Goal: Task Accomplishment & Management: Complete application form

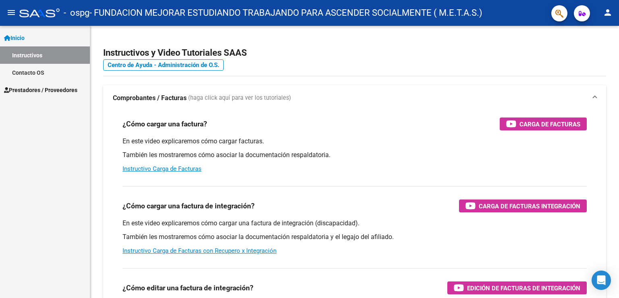
click at [25, 38] on span "Inicio" at bounding box center [14, 37] width 21 height 9
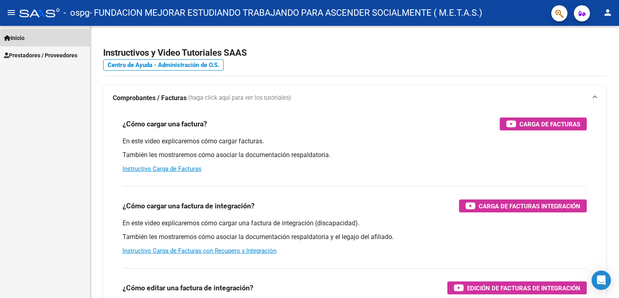
click at [25, 38] on span "Inicio" at bounding box center [14, 37] width 21 height 9
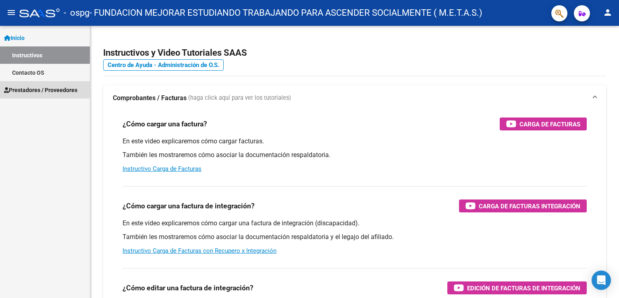
click at [41, 87] on span "Prestadores / Proveedores" at bounding box center [40, 89] width 73 height 9
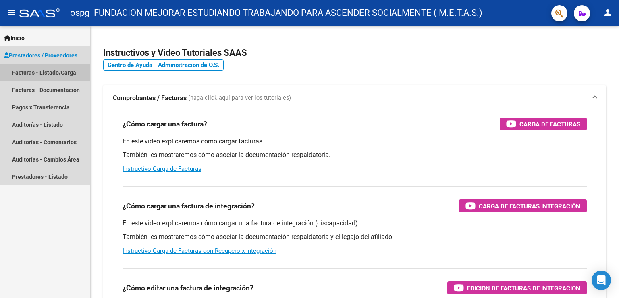
click at [38, 73] on link "Facturas - Listado/Carga" at bounding box center [45, 72] width 90 height 17
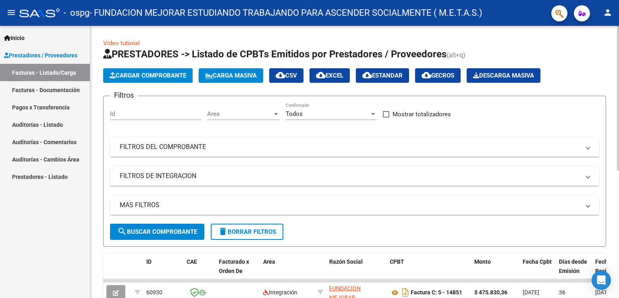
scroll to position [40, 0]
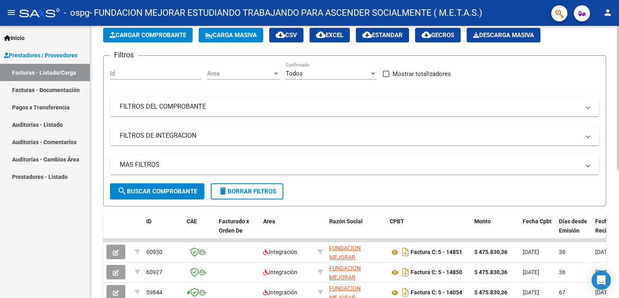
click at [145, 35] on span "Cargar Comprobante" at bounding box center [148, 34] width 77 height 7
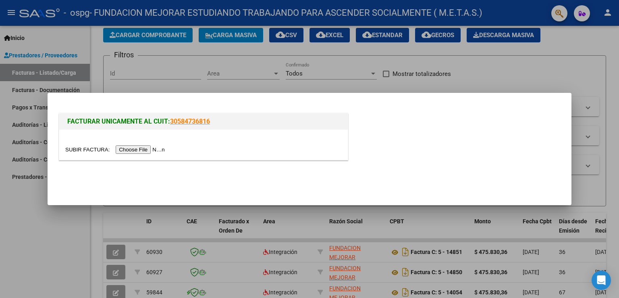
click at [145, 148] on input "file" at bounding box center [116, 149] width 102 height 8
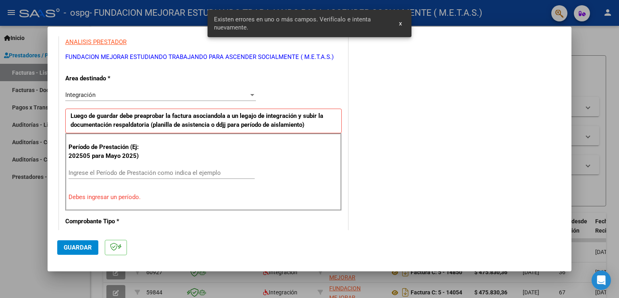
scroll to position [168, 0]
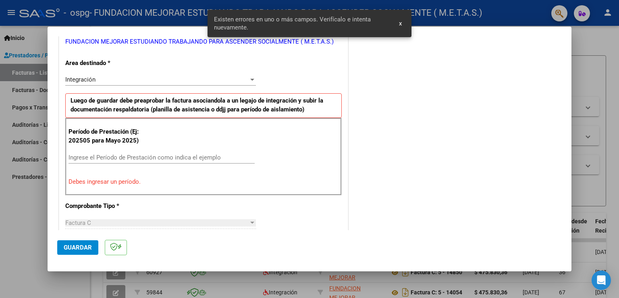
click at [142, 156] on input "Ingrese el Período de Prestación como indica el ejemplo" at bounding box center [162, 157] width 186 height 7
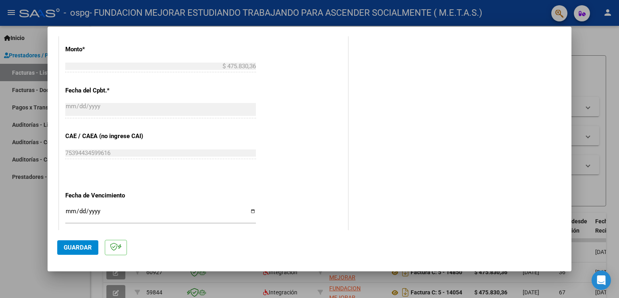
scroll to position [450, 0]
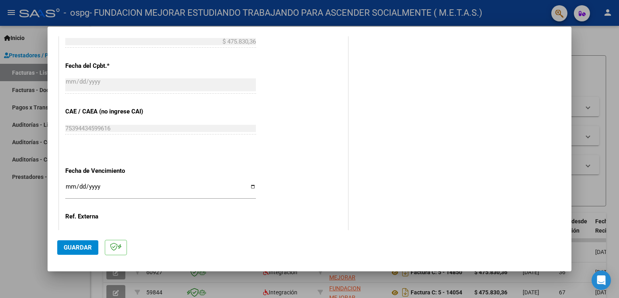
type input "202509"
click at [251, 184] on input "Ingresar la fecha" at bounding box center [160, 189] width 191 height 13
type input "[DATE]"
click at [75, 247] on span "Guardar" at bounding box center [78, 247] width 28 height 7
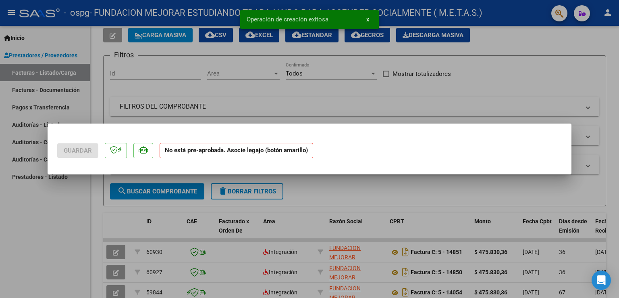
scroll to position [0, 0]
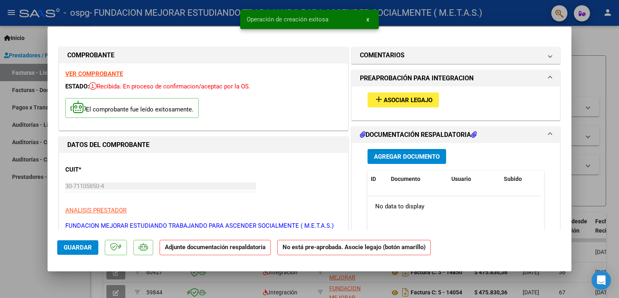
click at [90, 73] on strong "VER COMPROBANTE" at bounding box center [94, 73] width 58 height 7
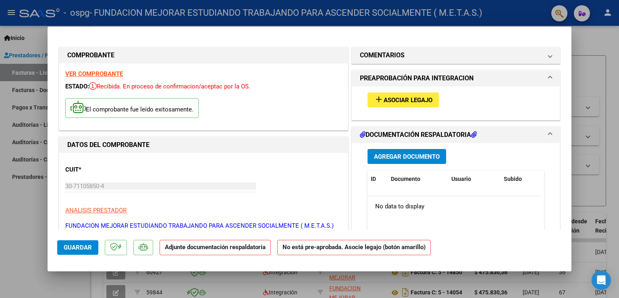
click at [394, 100] on span "Asociar Legajo" at bounding box center [408, 99] width 49 height 7
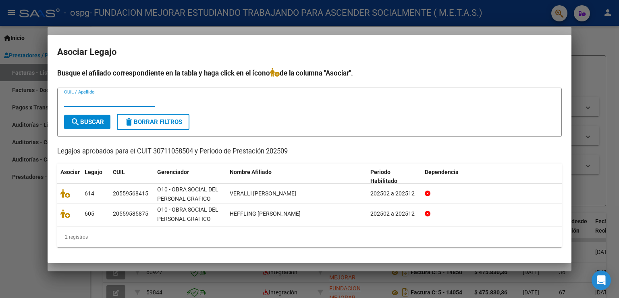
paste input "55958587"
type input "55958587"
click at [91, 123] on span "search Buscar" at bounding box center [87, 121] width 33 height 7
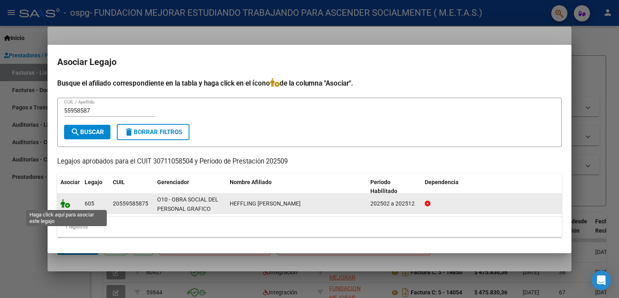
click at [65, 204] on icon at bounding box center [65, 203] width 10 height 9
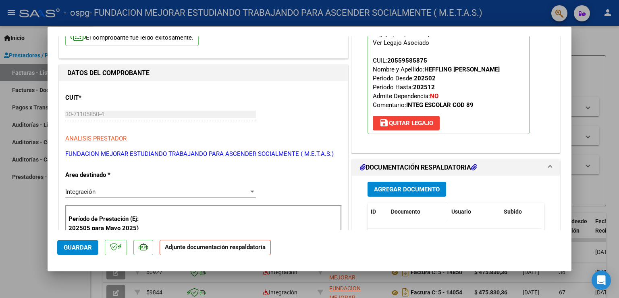
scroll to position [81, 0]
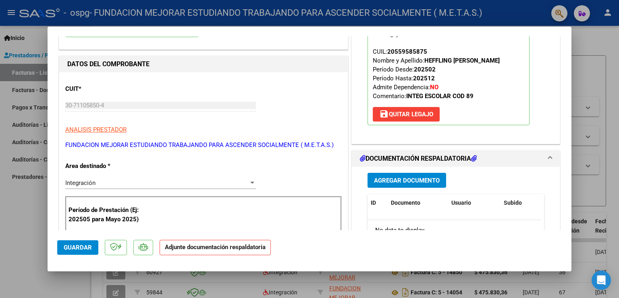
click at [402, 177] on span "Agregar Documento" at bounding box center [407, 180] width 66 height 7
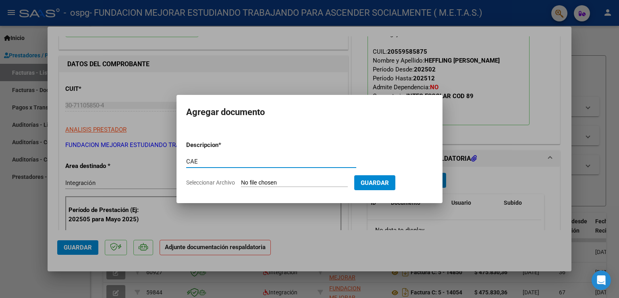
type input "CAE"
click at [246, 187] on form "Descripcion * CAE Escriba aquí una descripcion Seleccionar Archivo Guardar" at bounding box center [309, 163] width 247 height 59
click at [249, 184] on input "Seleccionar Archivo" at bounding box center [294, 183] width 107 height 8
type input "C:\fakepath\CAE FC 15638.pdf"
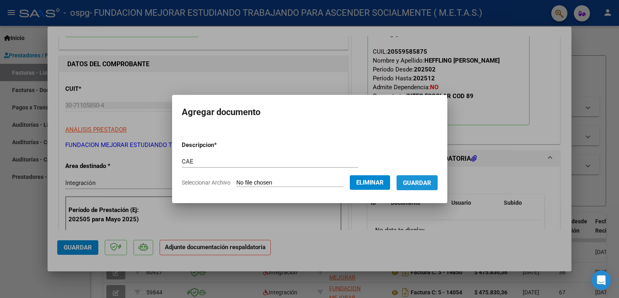
click at [425, 184] on span "Guardar" at bounding box center [417, 182] width 28 height 7
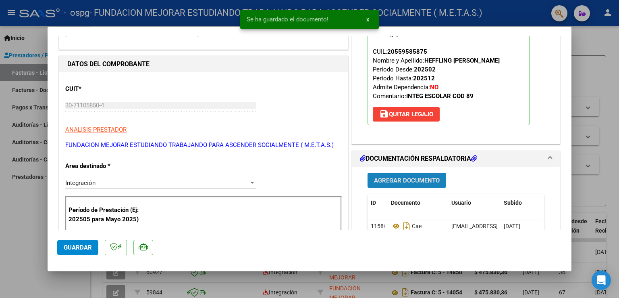
click at [413, 177] on span "Agregar Documento" at bounding box center [407, 180] width 66 height 7
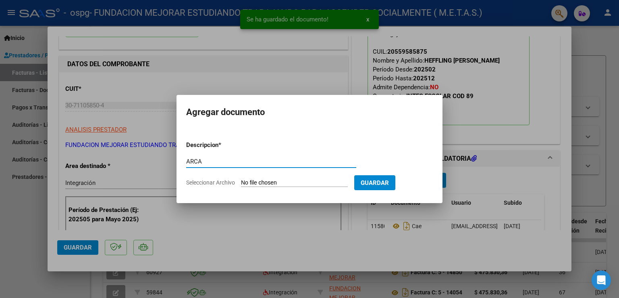
type input "ARCA"
click at [275, 183] on input "Seleccionar Archivo" at bounding box center [294, 183] width 107 height 8
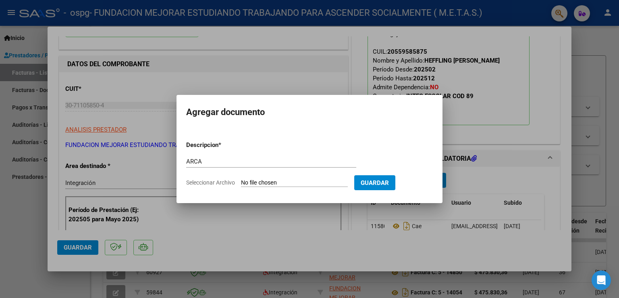
type input "C:\fakepath\AFIP ARCA.pdf"
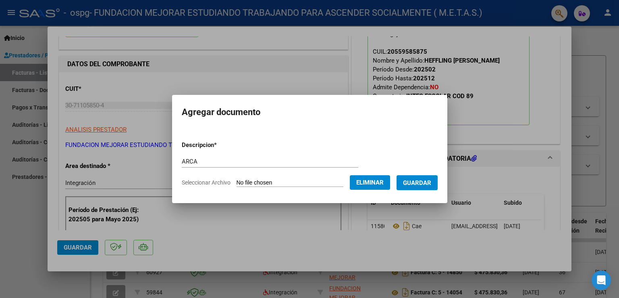
click at [423, 183] on span "Guardar" at bounding box center [417, 182] width 28 height 7
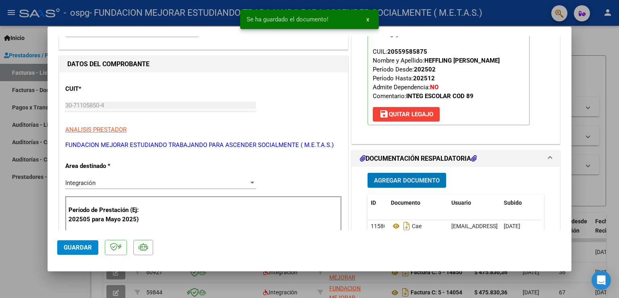
click at [416, 179] on span "Agregar Documento" at bounding box center [407, 180] width 66 height 7
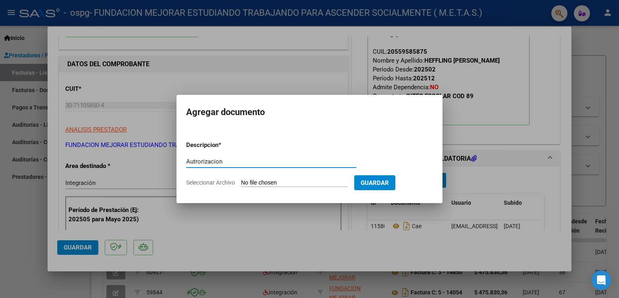
type input "Autrorizacion"
click at [282, 183] on input "Seleccionar Archivo" at bounding box center [294, 183] width 107 height 8
type input "C:\fakepath\Heffling Joaquin 2025(Feb-Dic).pdf"
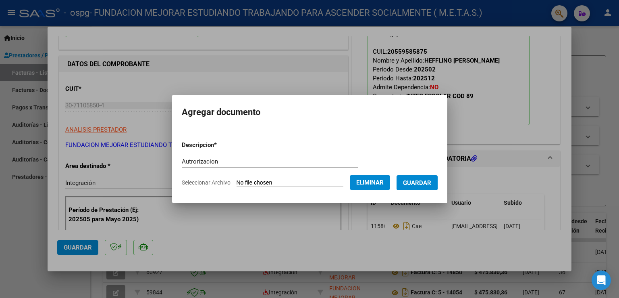
click at [416, 183] on span "Guardar" at bounding box center [417, 182] width 28 height 7
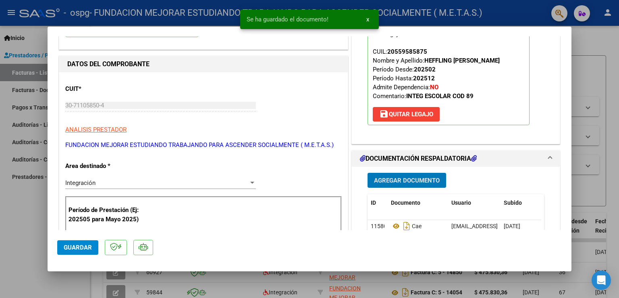
click at [407, 175] on button "Agregar Documento" at bounding box center [407, 180] width 79 height 15
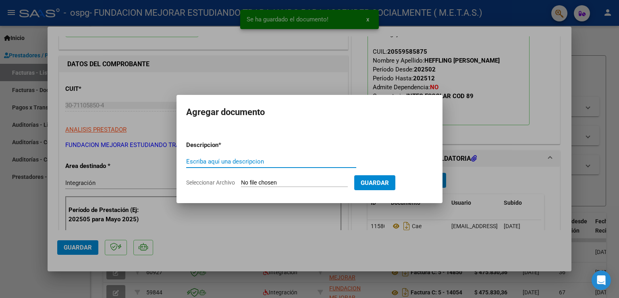
click at [292, 162] on input "Escriba aquí una descripcion" at bounding box center [271, 161] width 170 height 7
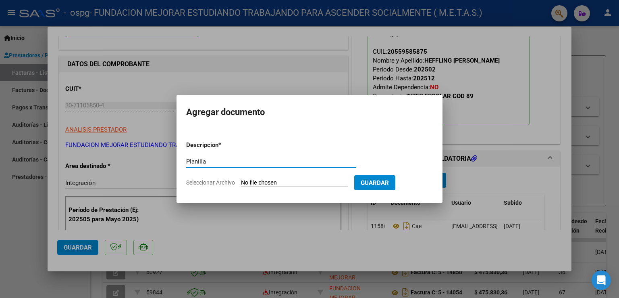
type input "Planilla"
click at [253, 188] on form "Descripcion * Planilla Escriba aquí una descripcion Seleccionar Archivo Guardar" at bounding box center [309, 163] width 247 height 59
click at [259, 182] on input "Seleccionar Archivo" at bounding box center [294, 183] width 107 height 8
type input "C:\fakepath\Heffling Joaquin - Planilla Asistencia Septiembre.pdf"
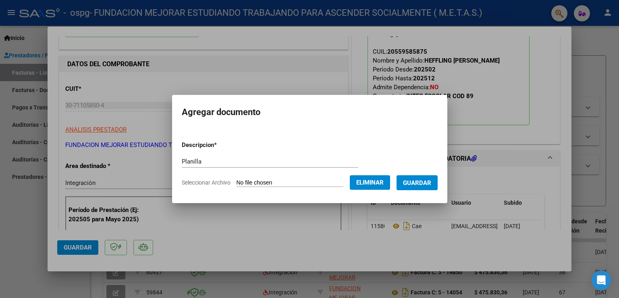
click at [423, 183] on span "Guardar" at bounding box center [417, 182] width 28 height 7
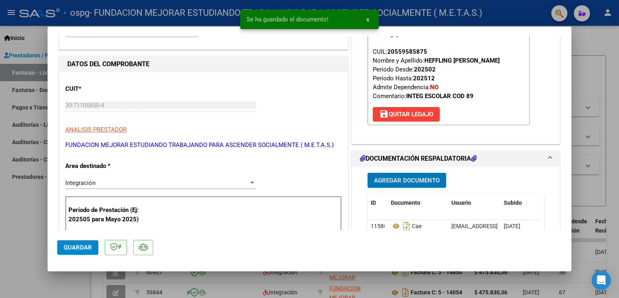
click at [411, 183] on span "Agregar Documento" at bounding box center [407, 180] width 66 height 7
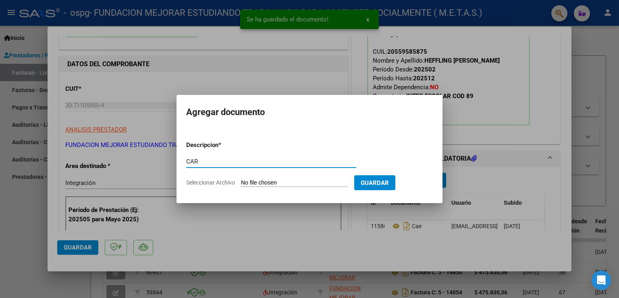
type input "CAR"
click at [265, 186] on input "Seleccionar Archivo" at bounding box center [294, 183] width 107 height 8
type input "C:\fakepath\Heffling Joaquín -CAR septiembre.pdf"
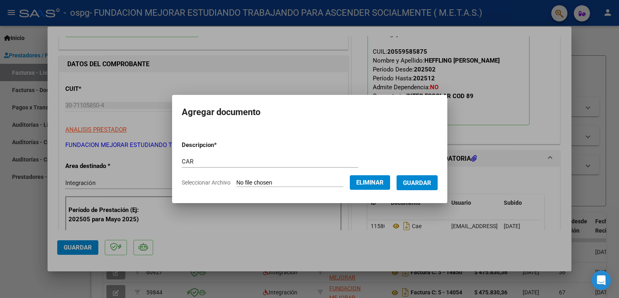
click at [414, 181] on span "Guardar" at bounding box center [417, 182] width 28 height 7
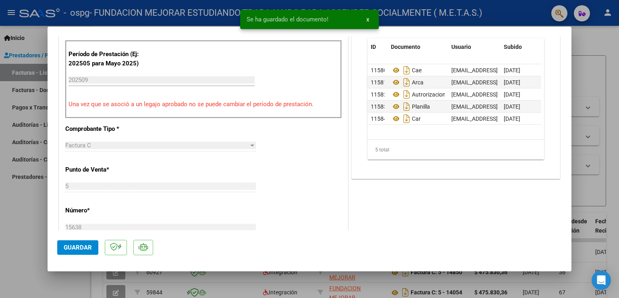
scroll to position [282, 0]
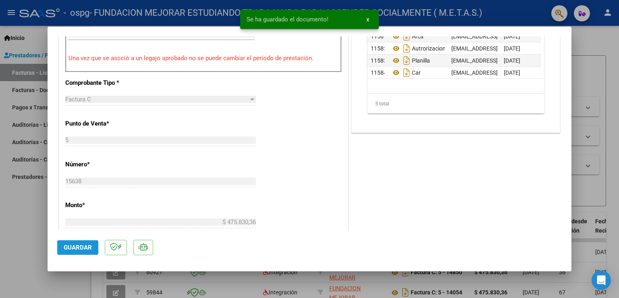
click at [81, 247] on span "Guardar" at bounding box center [78, 247] width 28 height 7
click at [27, 252] on div at bounding box center [309, 149] width 619 height 298
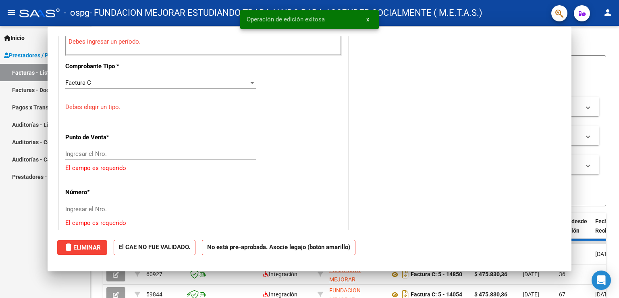
scroll to position [0, 0]
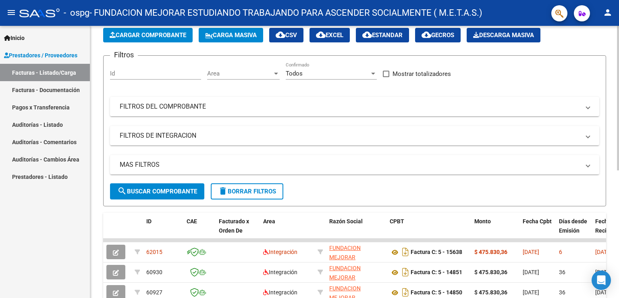
click at [172, 33] on span "Cargar Comprobante" at bounding box center [148, 34] width 77 height 7
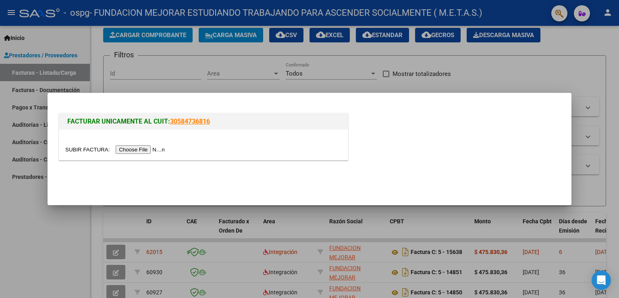
click at [149, 150] on input "file" at bounding box center [116, 149] width 102 height 8
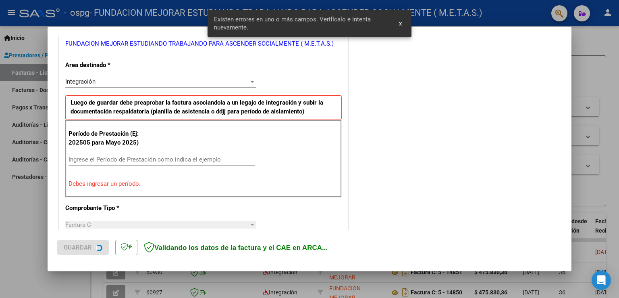
scroll to position [168, 0]
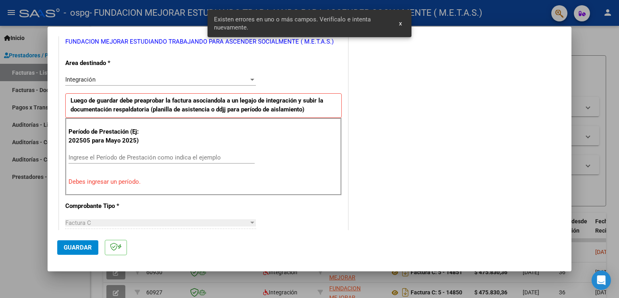
click at [134, 158] on input "Ingrese el Período de Prestación como indica el ejemplo" at bounding box center [162, 157] width 186 height 7
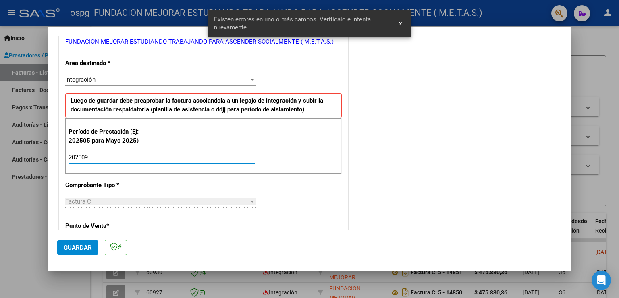
type input "202509"
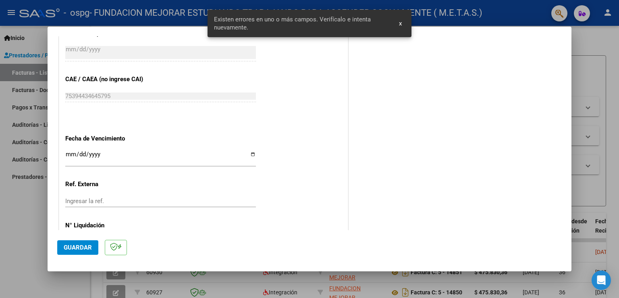
scroll to position [475, 0]
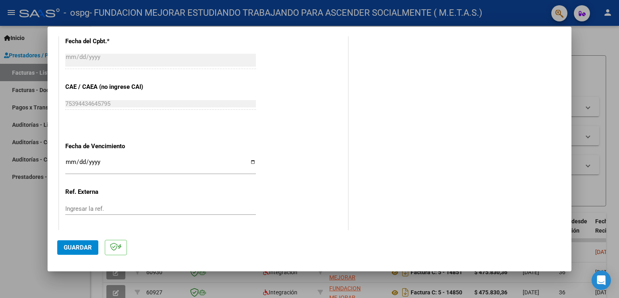
click at [250, 158] on input "Ingresar la fecha" at bounding box center [160, 164] width 191 height 13
type input "[DATE]"
click at [78, 248] on span "Guardar" at bounding box center [78, 247] width 28 height 7
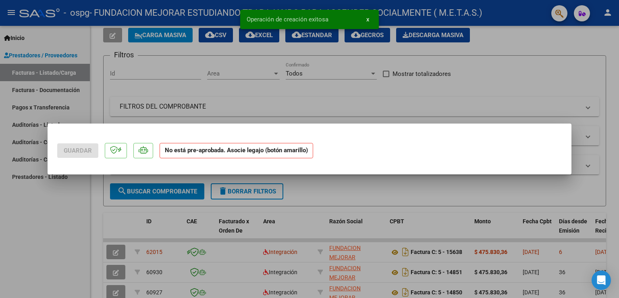
scroll to position [0, 0]
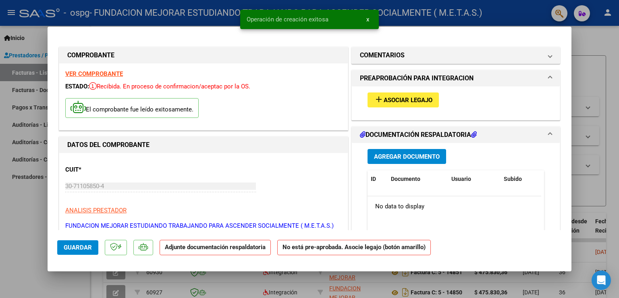
click at [98, 74] on strong "VER COMPROBANTE" at bounding box center [94, 73] width 58 height 7
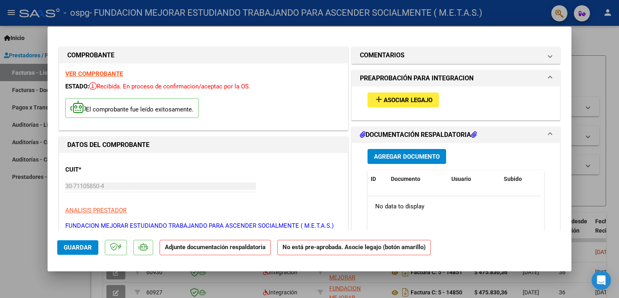
click at [394, 104] on button "add Asociar Legajo" at bounding box center [403, 99] width 71 height 15
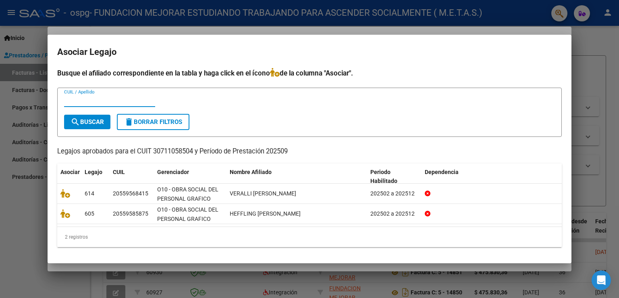
paste input "55956841"
type input "55956841"
click at [96, 125] on span "search Buscar" at bounding box center [87, 121] width 33 height 7
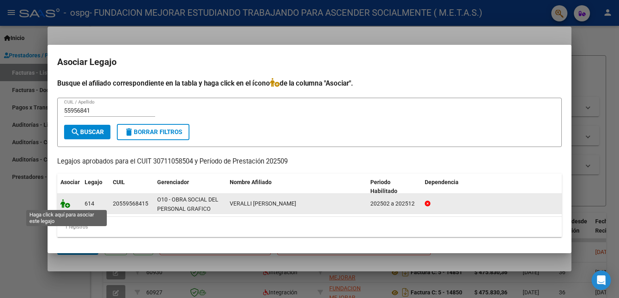
click at [68, 205] on icon at bounding box center [65, 203] width 10 height 9
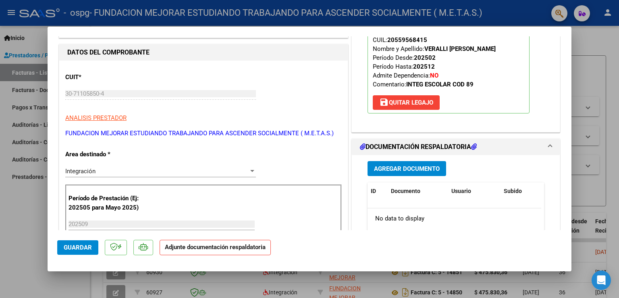
scroll to position [81, 0]
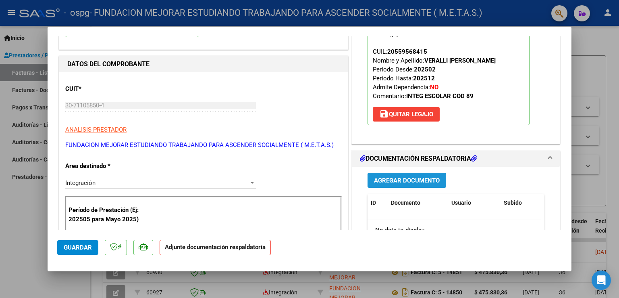
click at [430, 181] on span "Agregar Documento" at bounding box center [407, 180] width 66 height 7
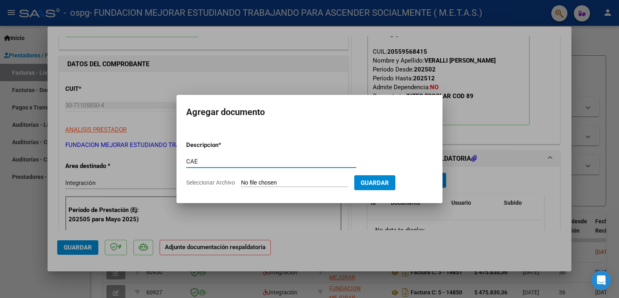
type input "CAE"
click at [286, 184] on input "Seleccionar Archivo" at bounding box center [294, 183] width 107 height 8
type input "C:\fakepath\CAE FC 15639.pdf"
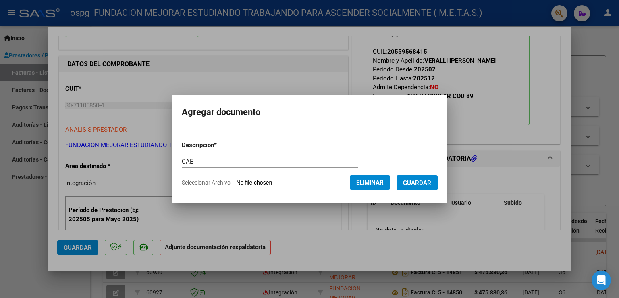
click at [416, 181] on span "Guardar" at bounding box center [417, 182] width 28 height 7
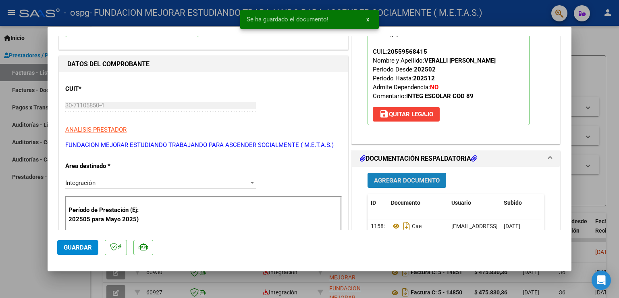
click at [409, 178] on span "Agregar Documento" at bounding box center [407, 180] width 66 height 7
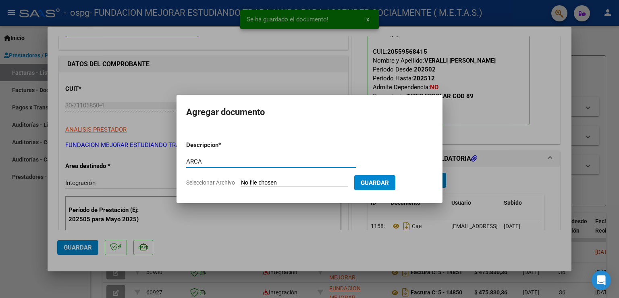
type input "ARCA"
click at [274, 180] on input "Seleccionar Archivo" at bounding box center [294, 183] width 107 height 8
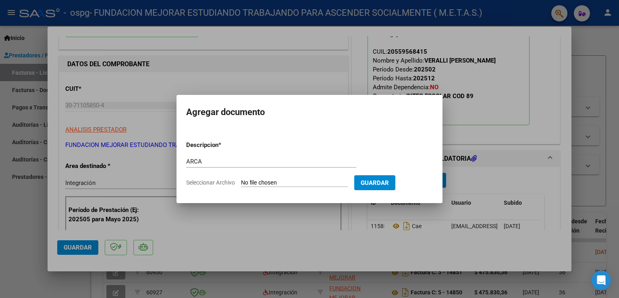
type input "C:\fakepath\AFIP ARCA.pdf"
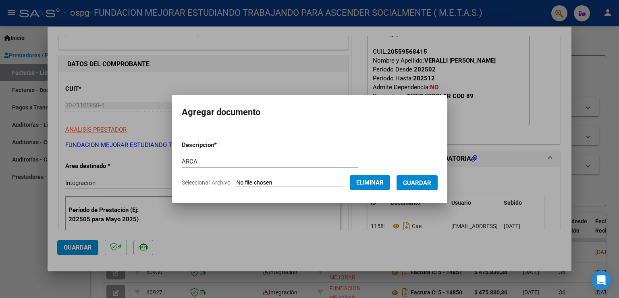
click at [421, 187] on button "Guardar" at bounding box center [417, 182] width 41 height 15
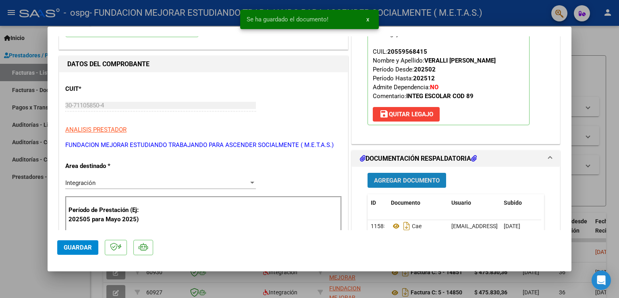
click at [417, 182] on span "Agregar Documento" at bounding box center [407, 180] width 66 height 7
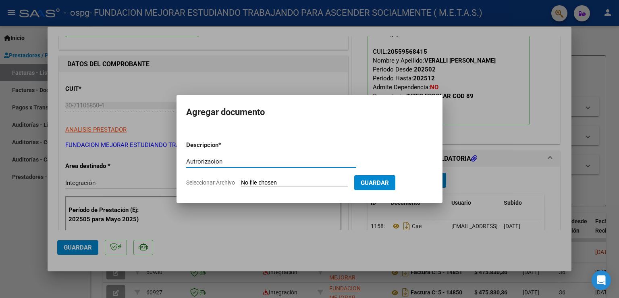
type input "Autrorizacion"
click at [286, 183] on input "Seleccionar Archivo" at bounding box center [294, 183] width 107 height 8
type input "C:\fakepath\[PERSON_NAME] (Feb-Dic).doc"
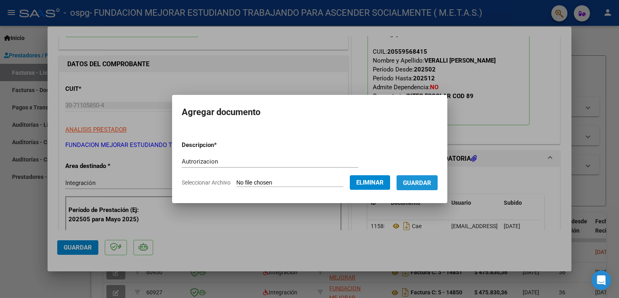
click at [424, 179] on button "Guardar" at bounding box center [417, 182] width 41 height 15
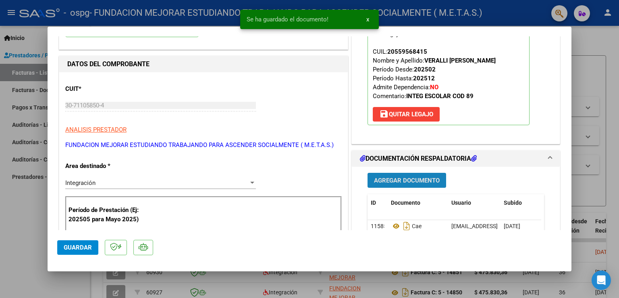
click at [410, 181] on span "Agregar Documento" at bounding box center [407, 180] width 66 height 7
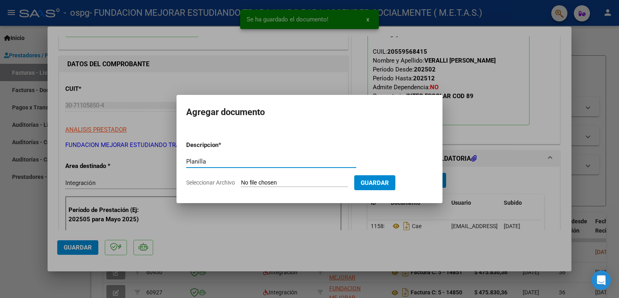
type input "Planilla"
click at [294, 184] on input "Seleccionar Archivo" at bounding box center [294, 183] width 107 height 8
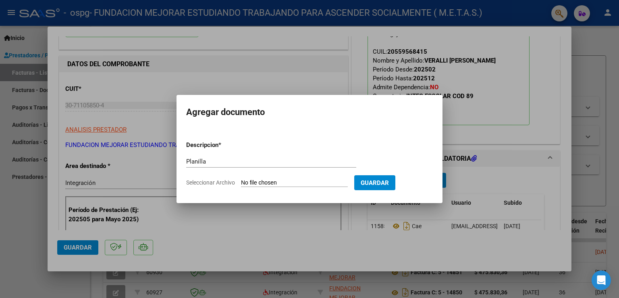
type input "C:\fakepath\[PERSON_NAME] - Planilla asistencia Septiembre.pdf"
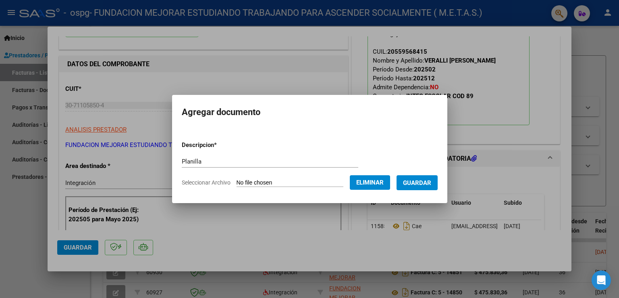
click at [429, 188] on button "Guardar" at bounding box center [417, 182] width 41 height 15
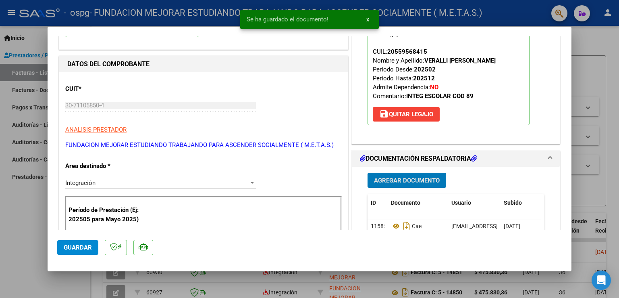
click at [420, 179] on span "Agregar Documento" at bounding box center [407, 180] width 66 height 7
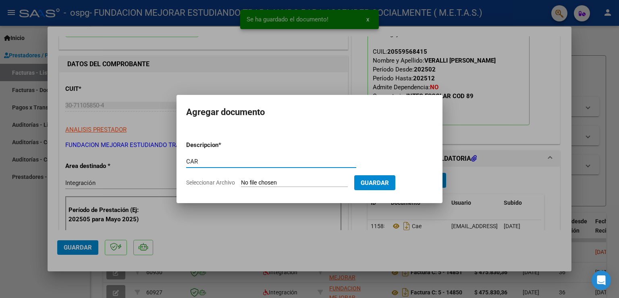
type input "CAR"
click at [306, 181] on input "Seleccionar Archivo" at bounding box center [294, 183] width 107 height 8
type input "C:\fakepath\[PERSON_NAME]- CAR.pdf"
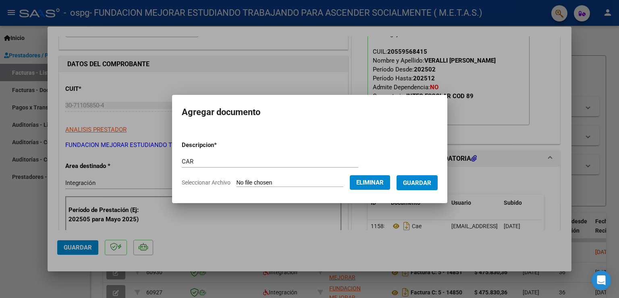
click at [427, 185] on span "Guardar" at bounding box center [417, 182] width 28 height 7
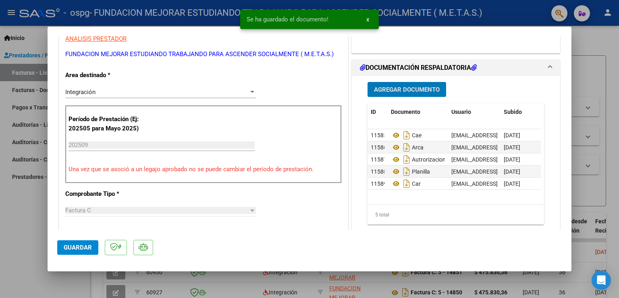
scroll to position [202, 0]
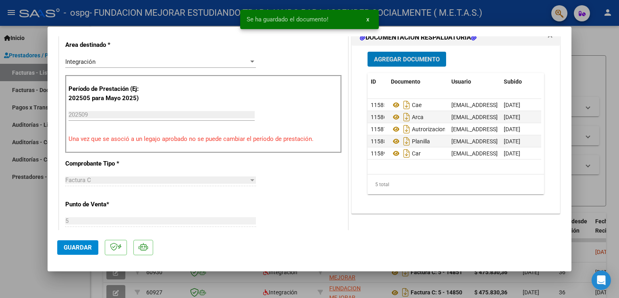
click at [82, 247] on span "Guardar" at bounding box center [78, 247] width 28 height 7
click at [31, 239] on div at bounding box center [309, 149] width 619 height 298
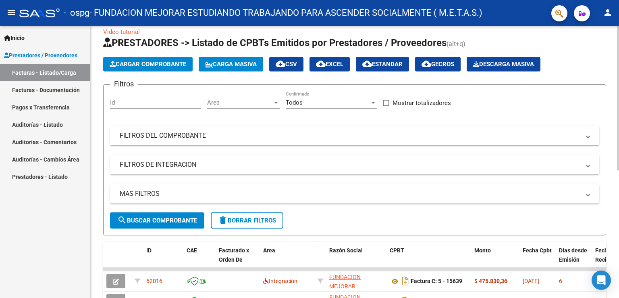
scroll to position [0, 0]
